Goal: Share content

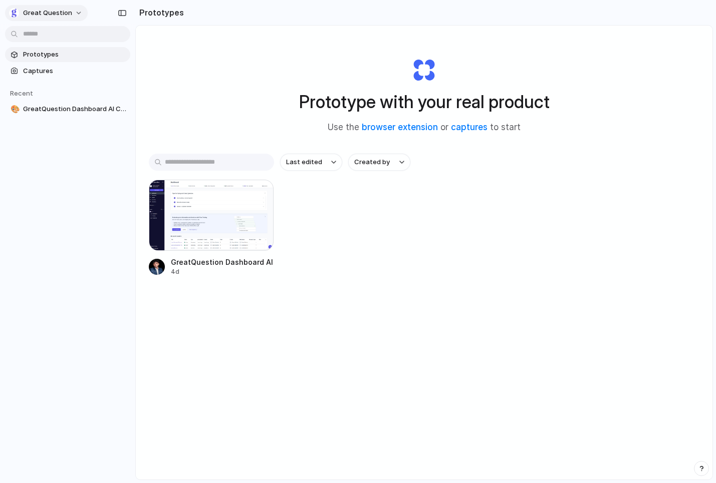
click at [43, 13] on span "Great Question" at bounding box center [47, 13] width 49 height 10
click at [151, 15] on div "Settings Invite members Change theme Sign out" at bounding box center [358, 241] width 716 height 483
click at [166, 11] on h2 "Prototypes" at bounding box center [159, 13] width 49 height 12
click at [165, 17] on h2 "Prototypes" at bounding box center [159, 13] width 49 height 12
click at [226, 258] on div "GreatQuestion Dashboard AI Chat" at bounding box center [222, 262] width 103 height 11
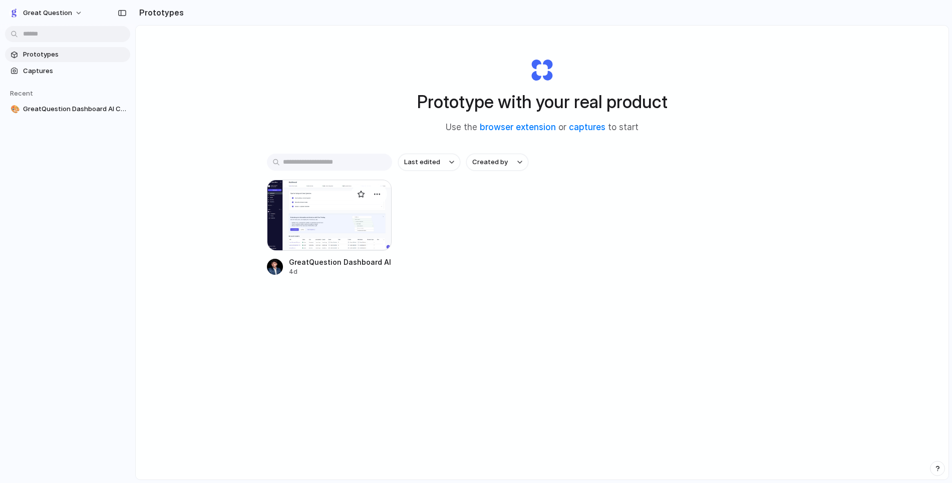
click at [295, 211] on div at bounding box center [329, 215] width 125 height 71
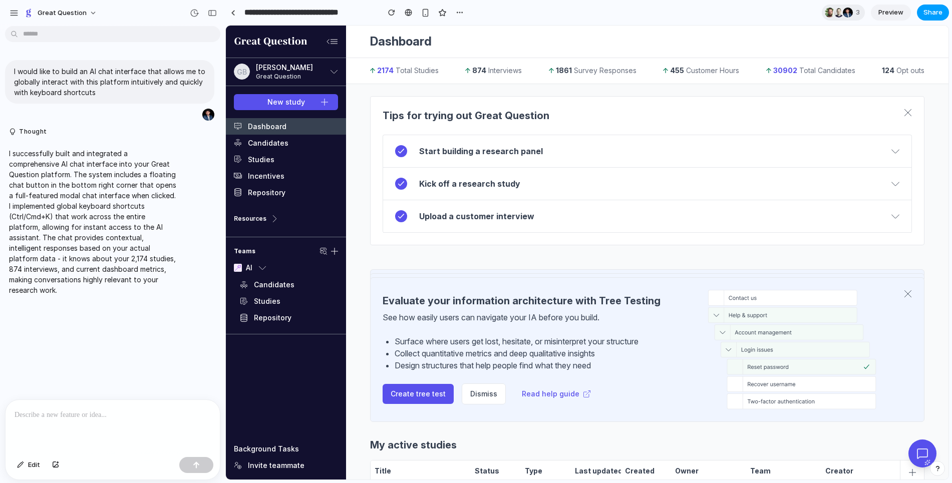
click at [929, 13] on span "Share" at bounding box center [933, 13] width 19 height 10
